Goal: Task Accomplishment & Management: Use online tool/utility

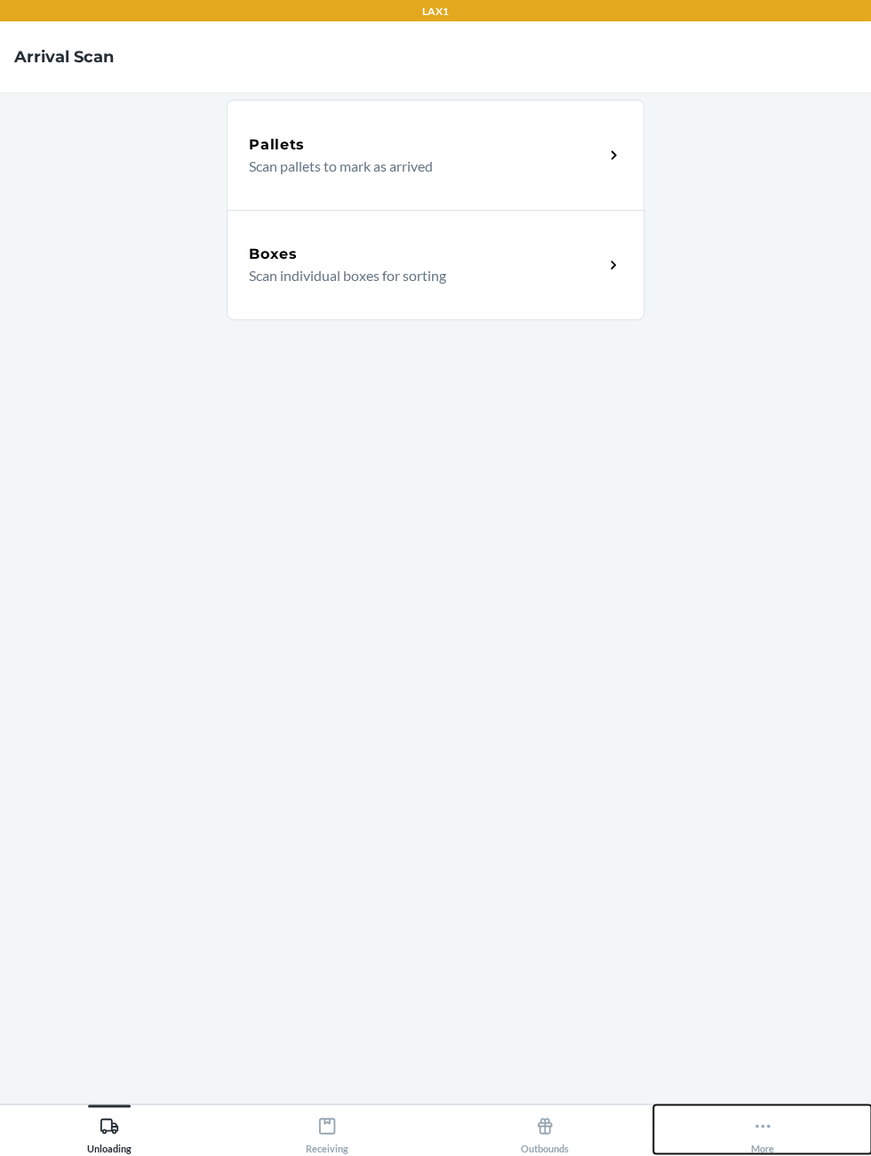
click at [795, 1153] on button "More" at bounding box center [763, 1128] width 218 height 49
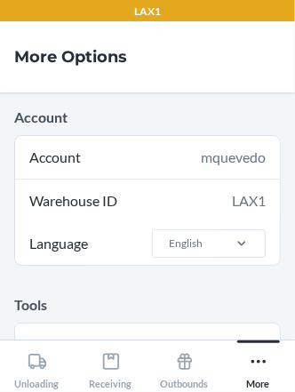
click at [79, 191] on div "Warehouse ID LAX1" at bounding box center [147, 201] width 265 height 43
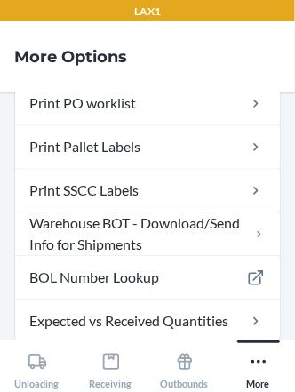
scroll to position [564, 0]
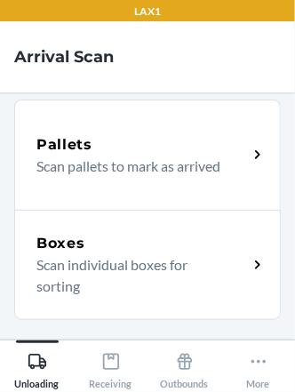
click at [165, 267] on p "Scan individual boxes for sorting" at bounding box center [134, 275] width 197 height 43
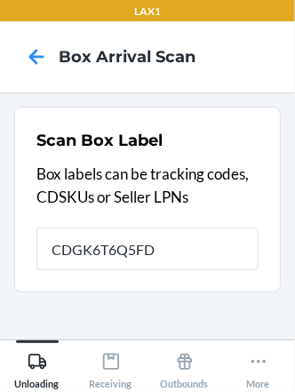
type input "CDGK6T6Q5FD"
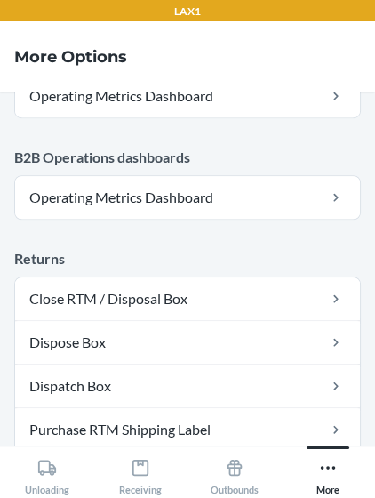
scroll to position [1146, 0]
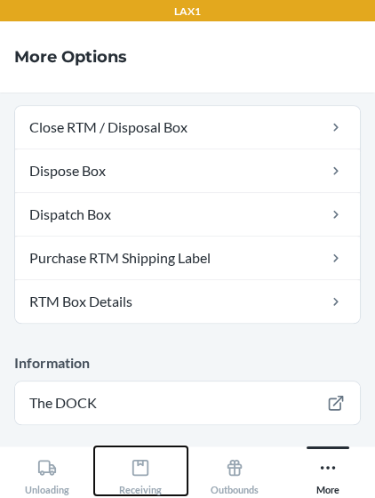
click at [148, 495] on div "Receiving" at bounding box center [140, 473] width 43 height 44
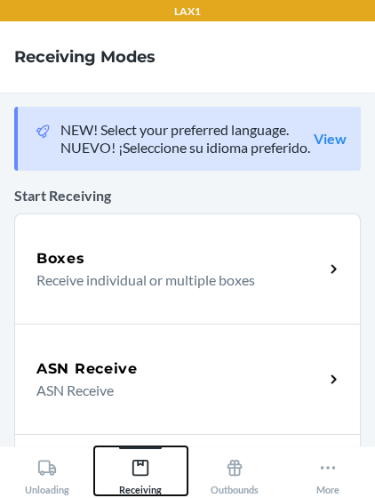
scroll to position [3, 0]
click at [197, 269] on div "Boxes" at bounding box center [179, 258] width 287 height 21
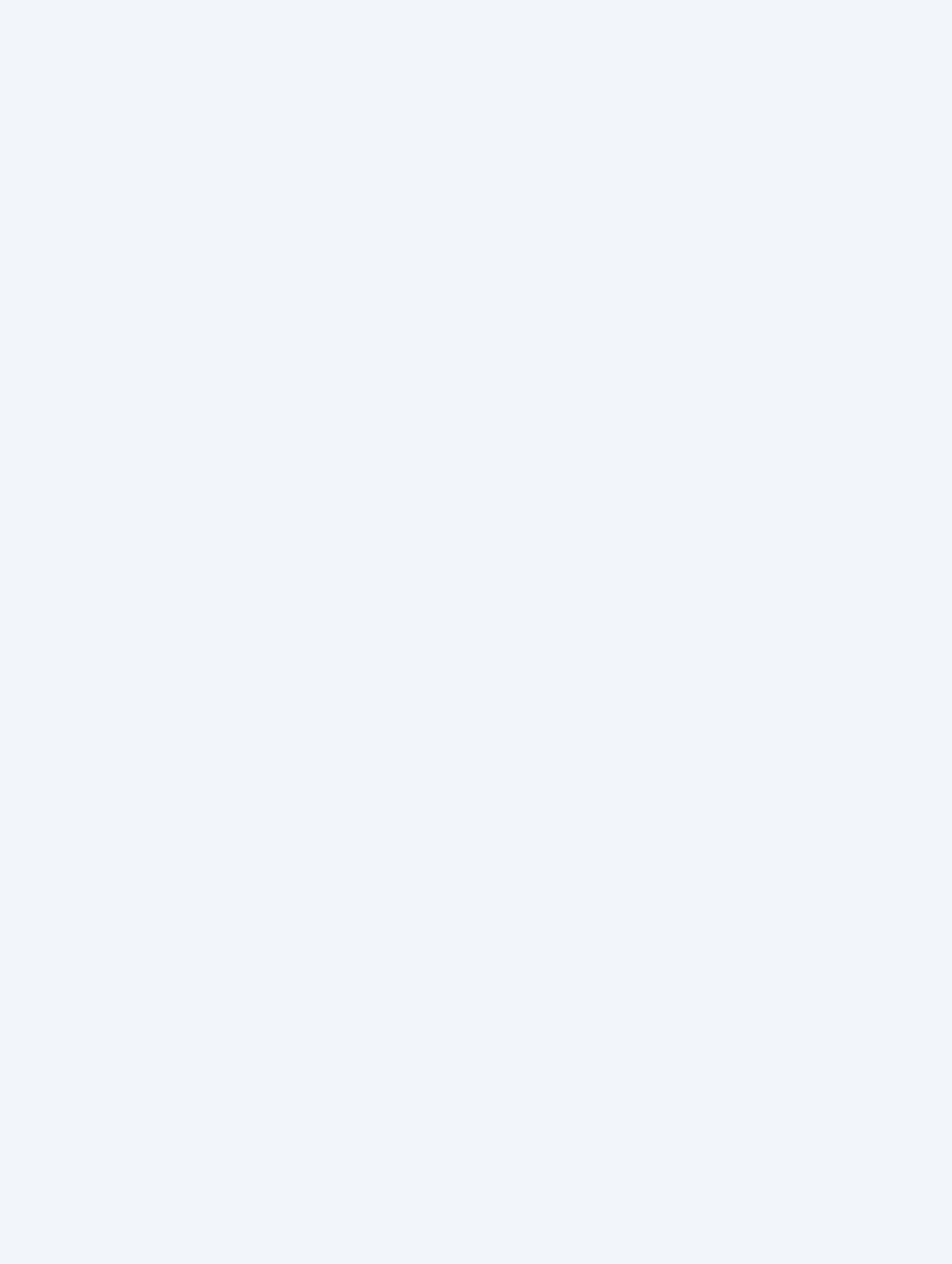
scroll to position [4, 0]
click at [205, 272] on main "850000535169 Scanned Joint Support 3-Pack FBA Bundle Count units in box Continue" at bounding box center [476, 643] width 952 height 1185
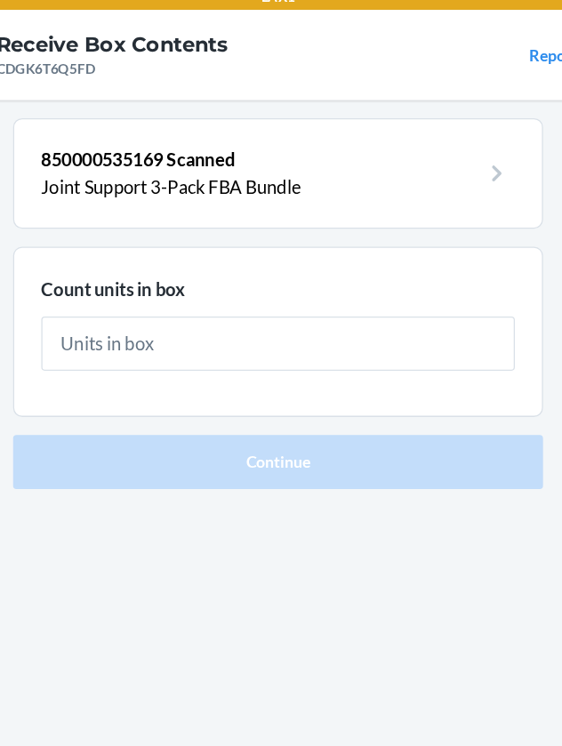
scroll to position [2, 0]
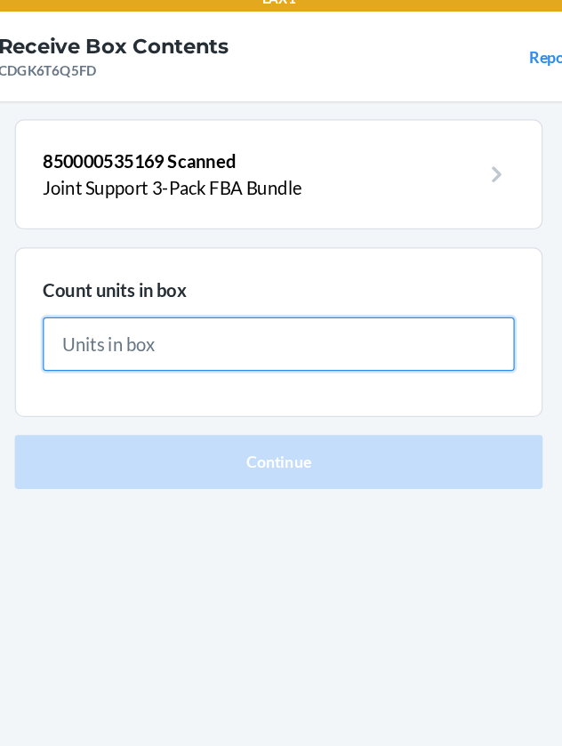
click at [331, 273] on input "text" at bounding box center [280, 284] width 373 height 43
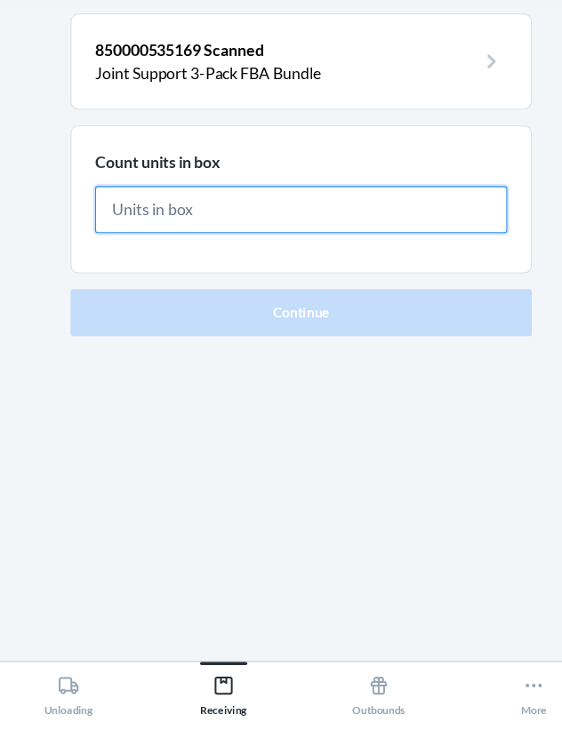
type input "8"
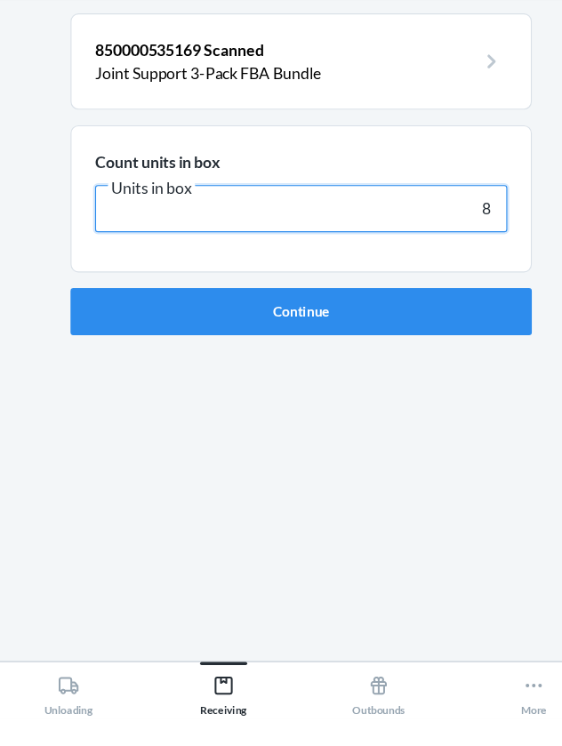
click button "Continue" at bounding box center [281, 377] width 418 height 43
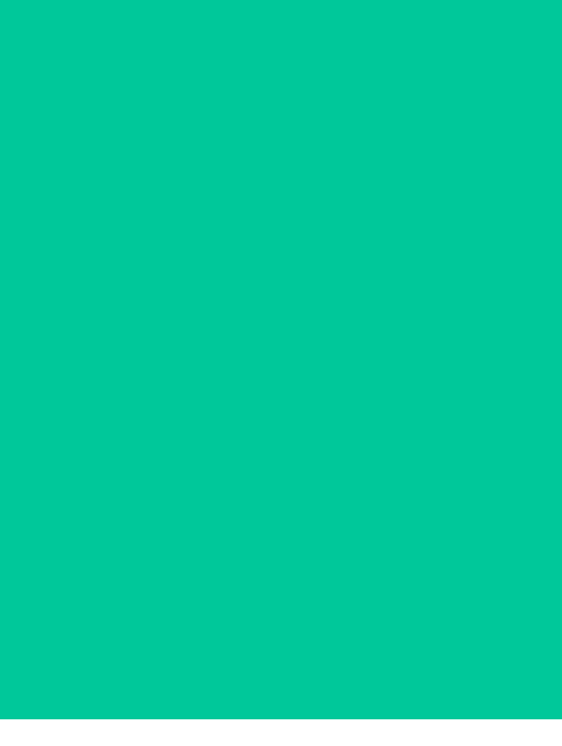
scroll to position [2, 0]
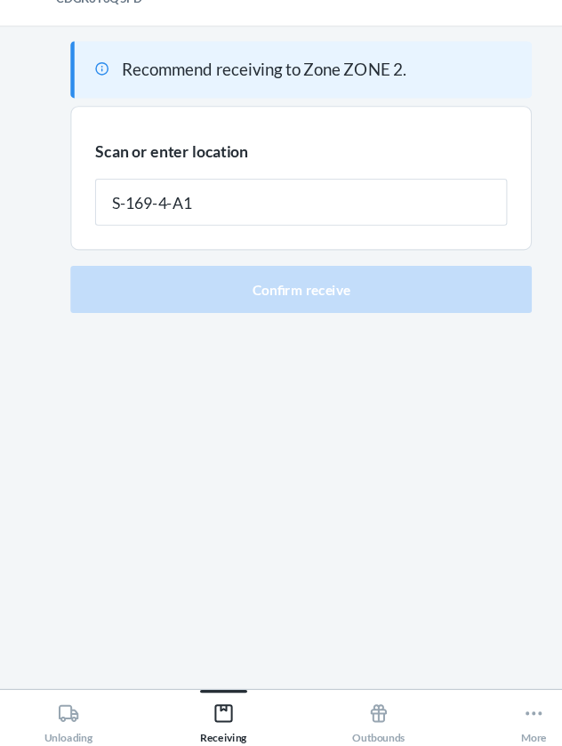
type input "S-169-4-A1"
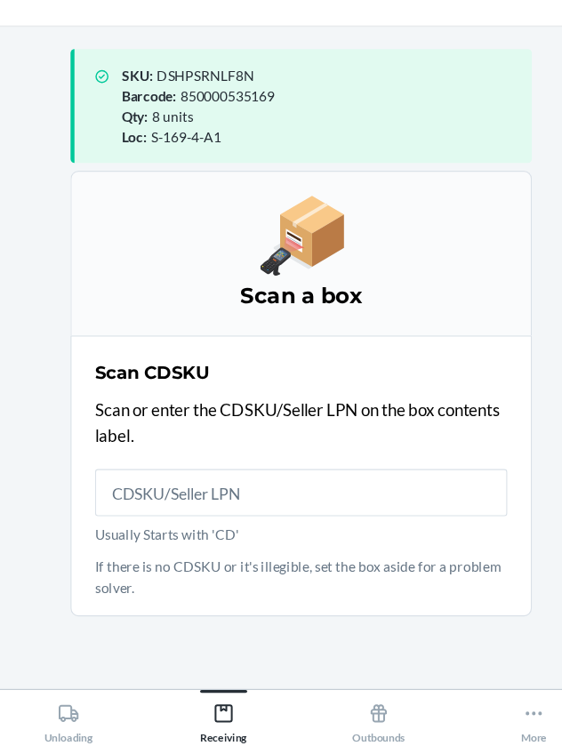
scroll to position [5, 0]
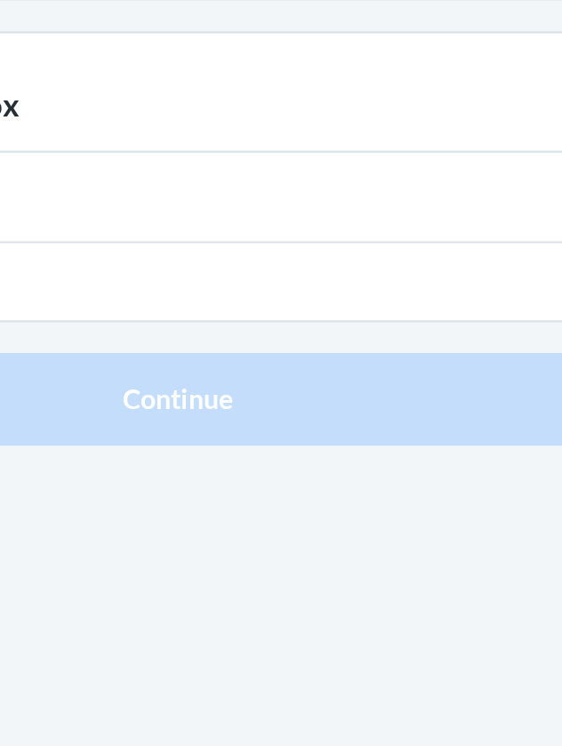
type input "8"
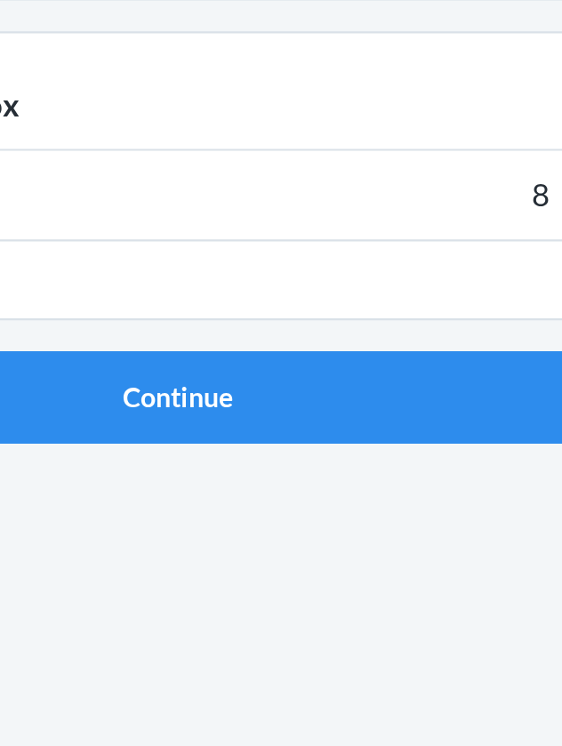
click button "Continue" at bounding box center [281, 377] width 418 height 43
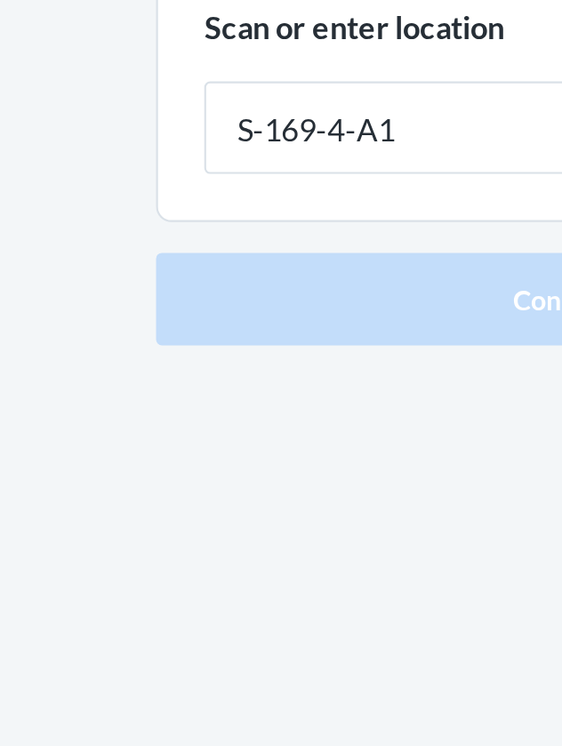
type input "S-169-4-A1"
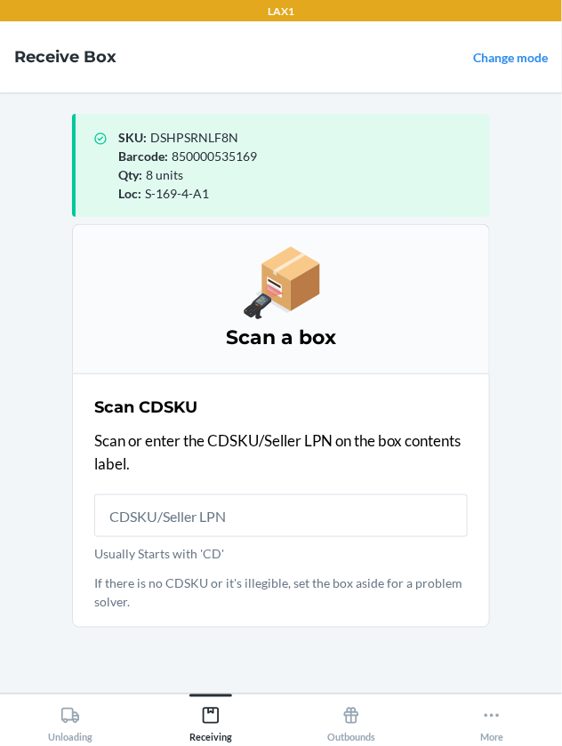
scroll to position [75, 0]
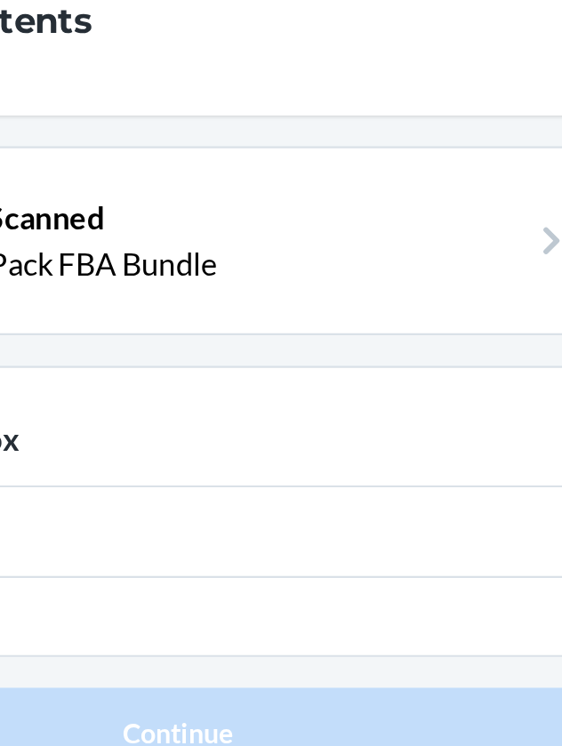
scroll to position [75, 0]
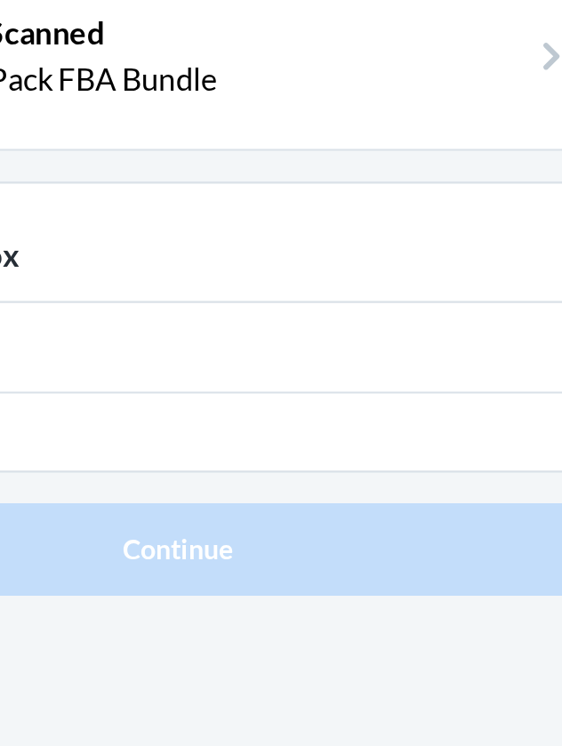
type input "8"
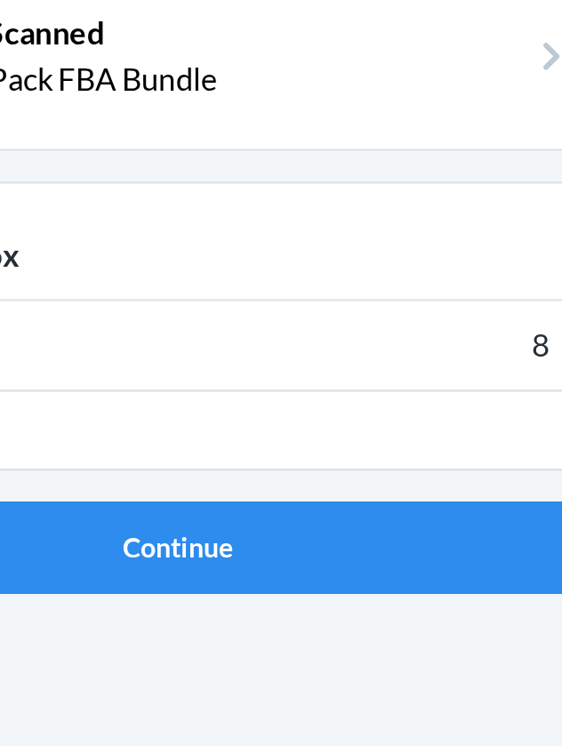
click button "Continue" at bounding box center [281, 377] width 418 height 43
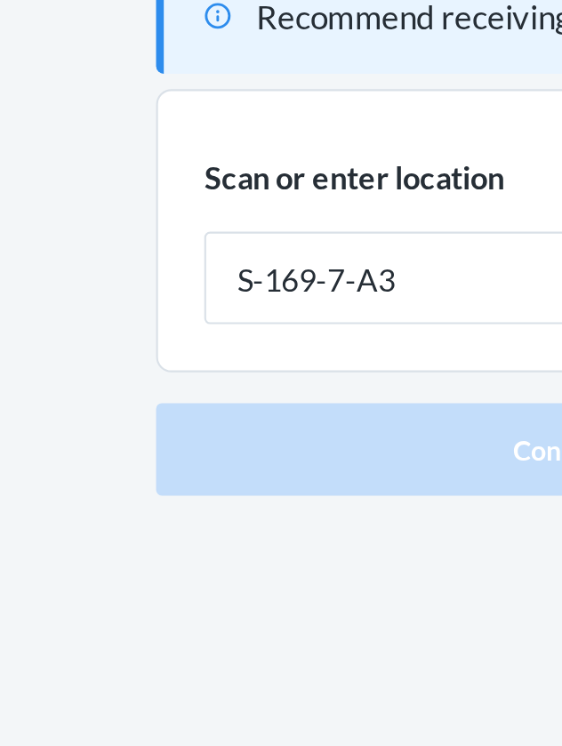
type input "S-169-7-A3"
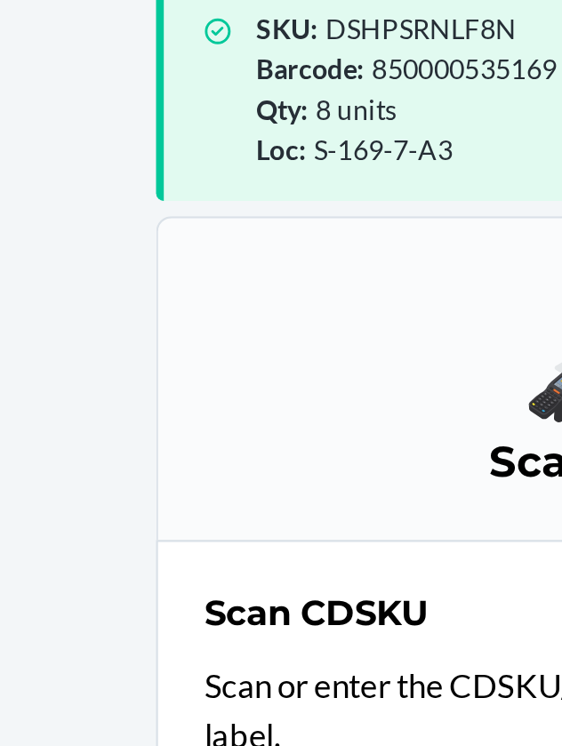
scroll to position [83, 0]
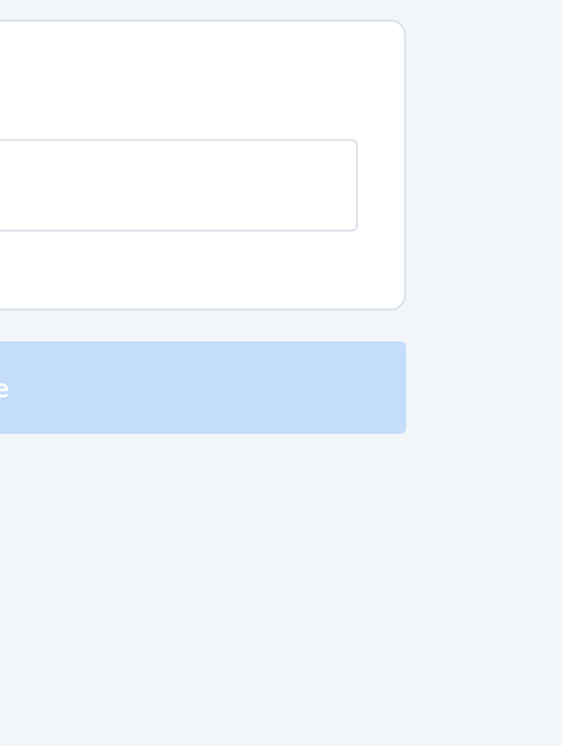
type input "8"
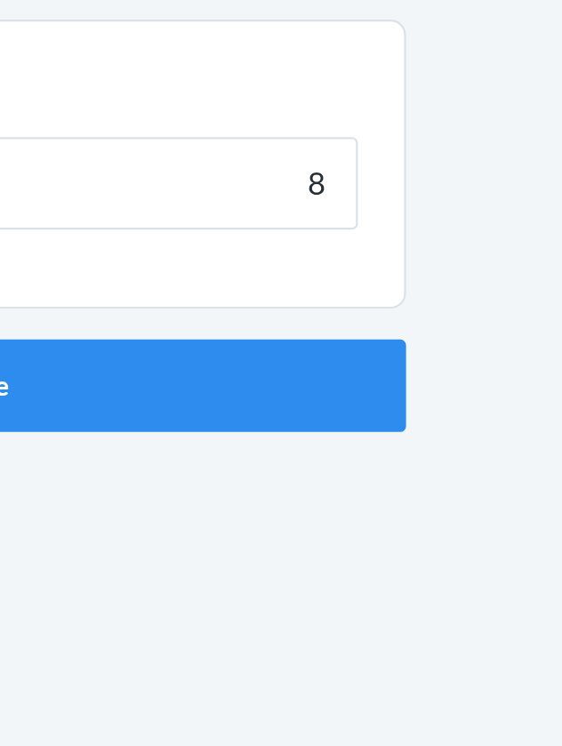
click button "Continue" at bounding box center [281, 377] width 418 height 43
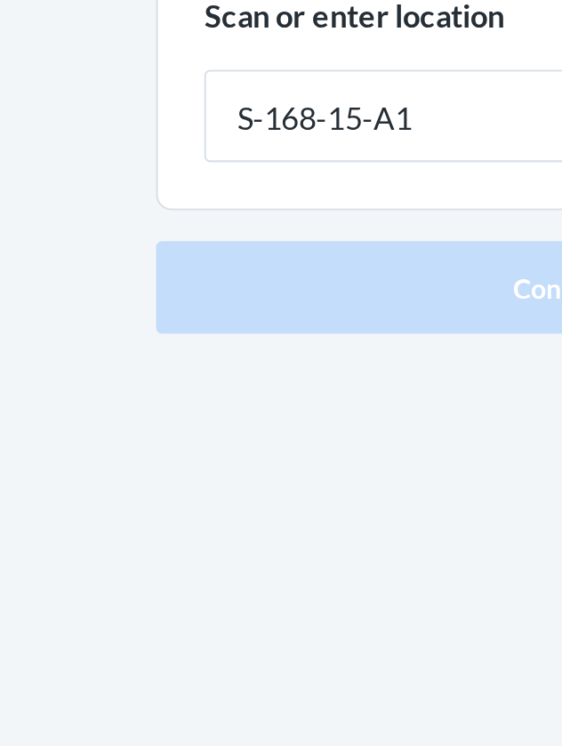
type input "S-168-15-A1"
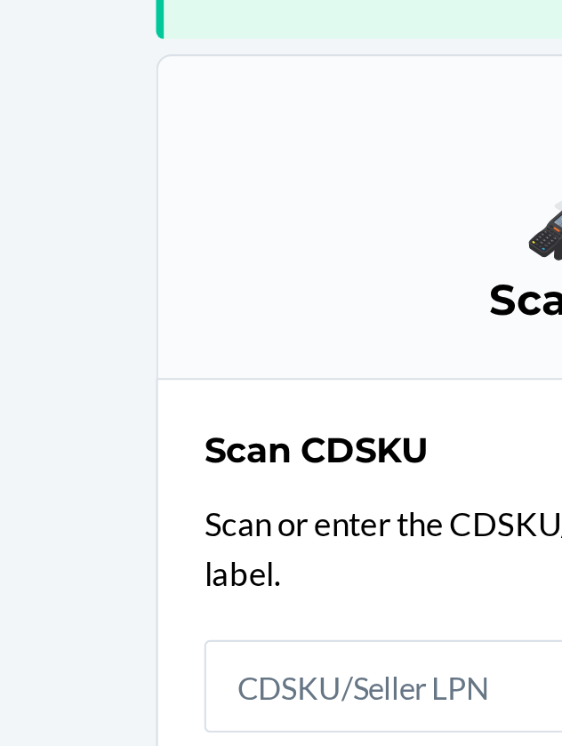
scroll to position [83, 0]
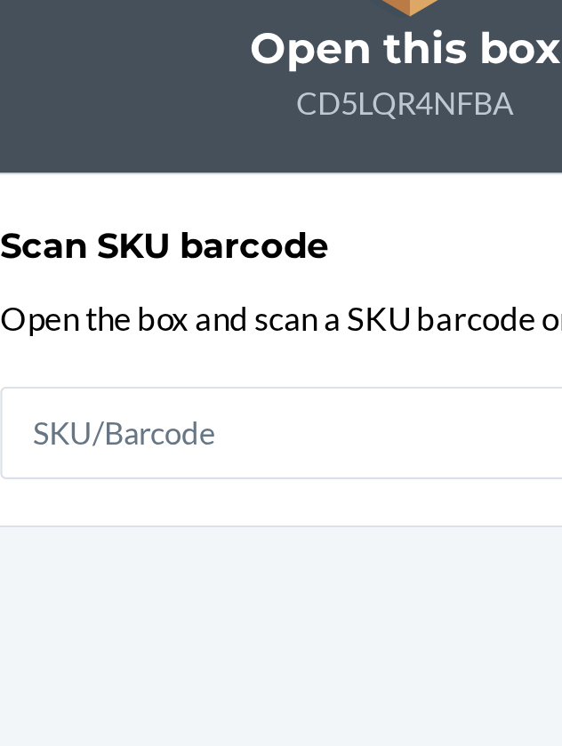
type input "8"
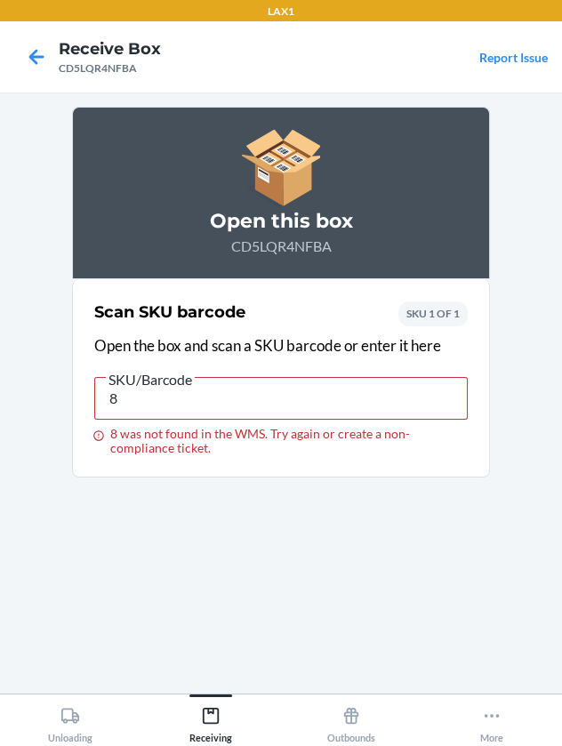
scroll to position [2, 0]
click at [36, 55] on icon at bounding box center [36, 56] width 15 height 15
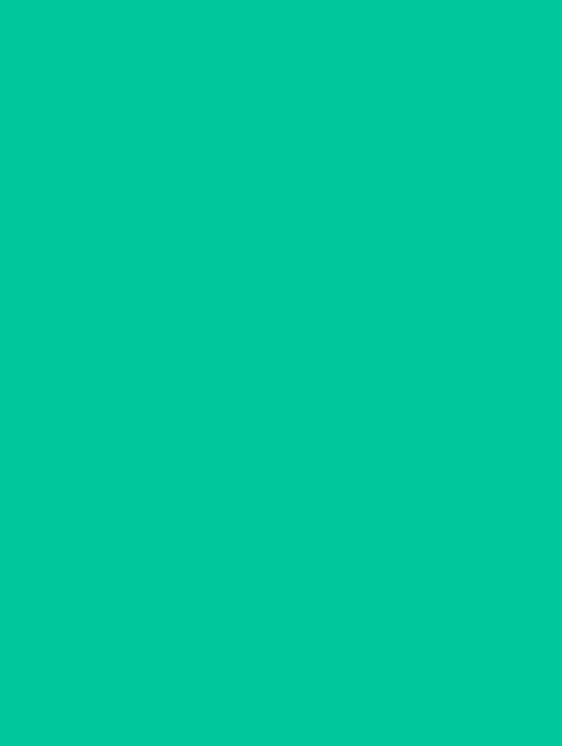
scroll to position [2, 0]
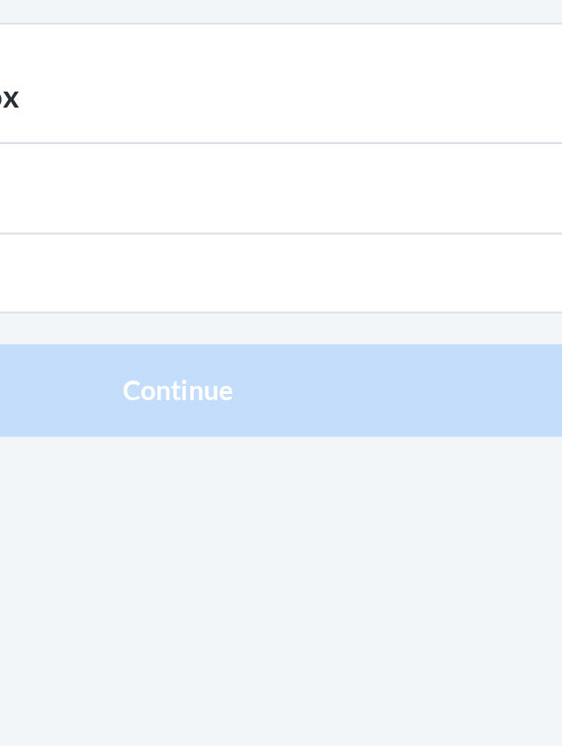
type input "8"
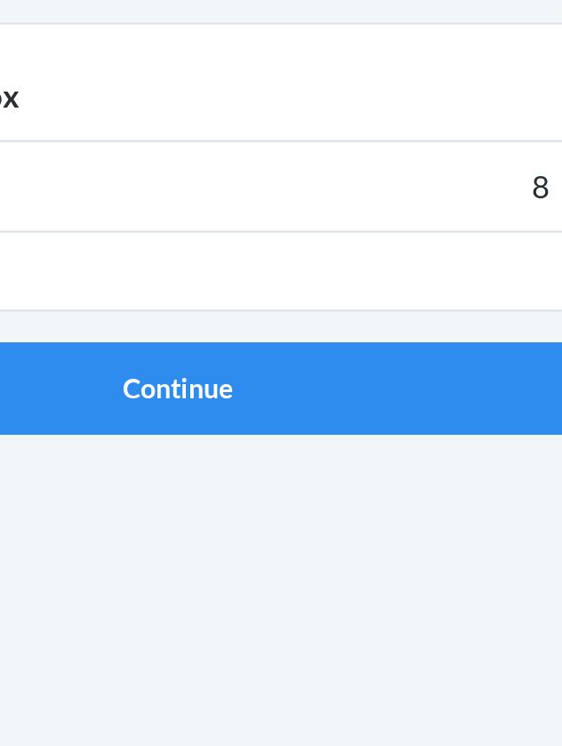
click button "Continue" at bounding box center [281, 377] width 418 height 43
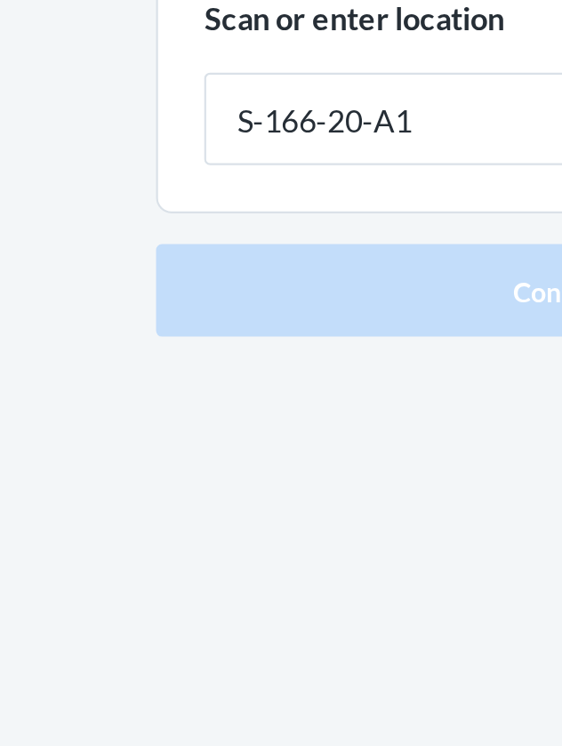
type input "S-166-20-A1"
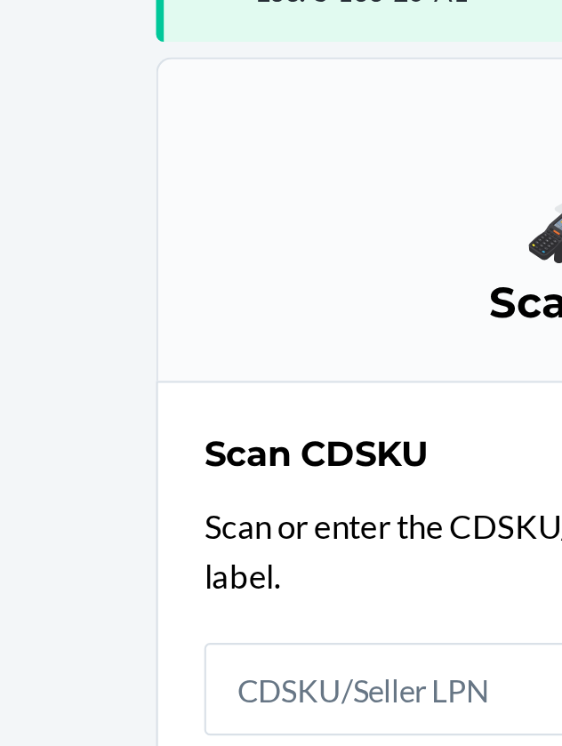
scroll to position [83, 0]
